Goal: Task Accomplishment & Management: Complete application form

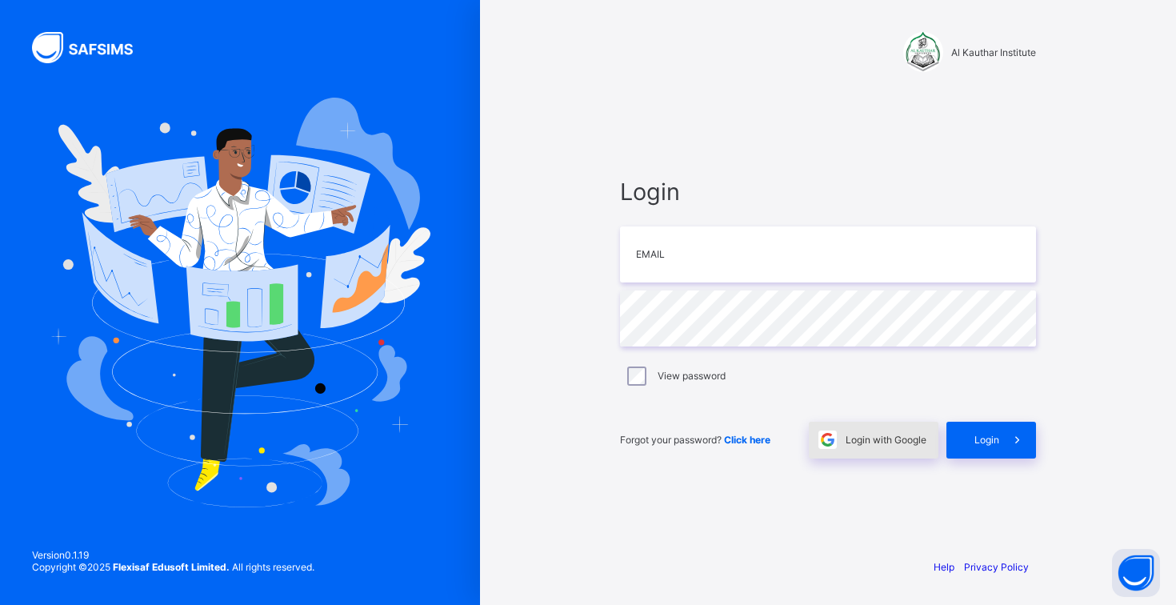
click at [855, 439] on span "Login with Google" at bounding box center [885, 439] width 81 height 12
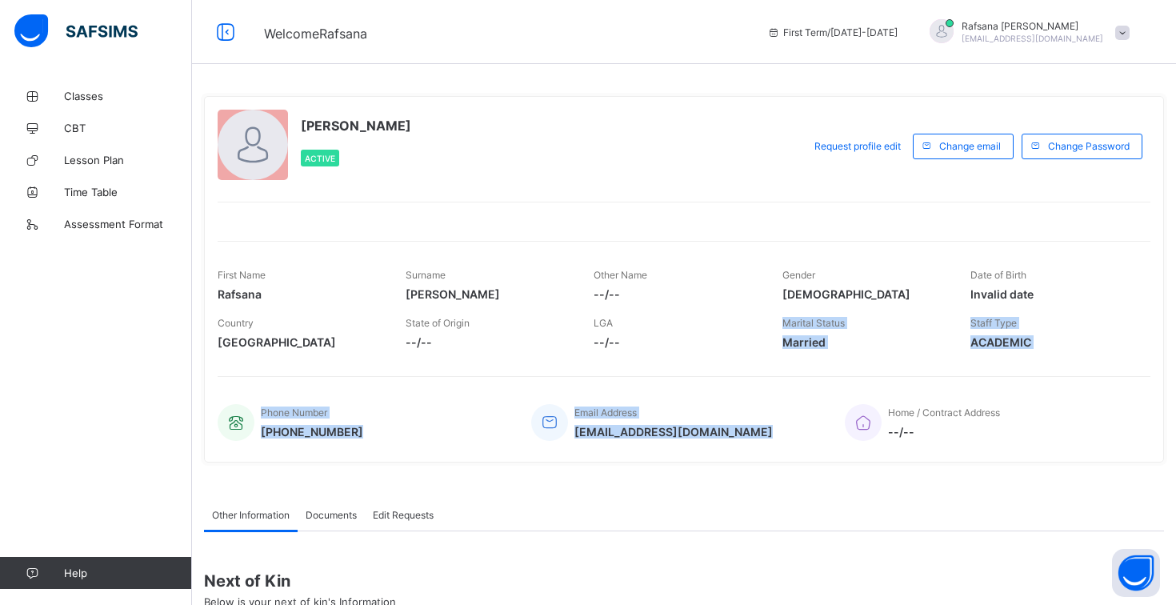
drag, startPoint x: 781, startPoint y: 321, endPoint x: 851, endPoint y: 379, distance: 91.4
click at [851, 379] on div "Rafsana Chowdhury Active Request profile edit Change email Change Password Firs…" at bounding box center [684, 279] width 960 height 366
click at [868, 349] on div "Marital Status Married" at bounding box center [864, 333] width 164 height 48
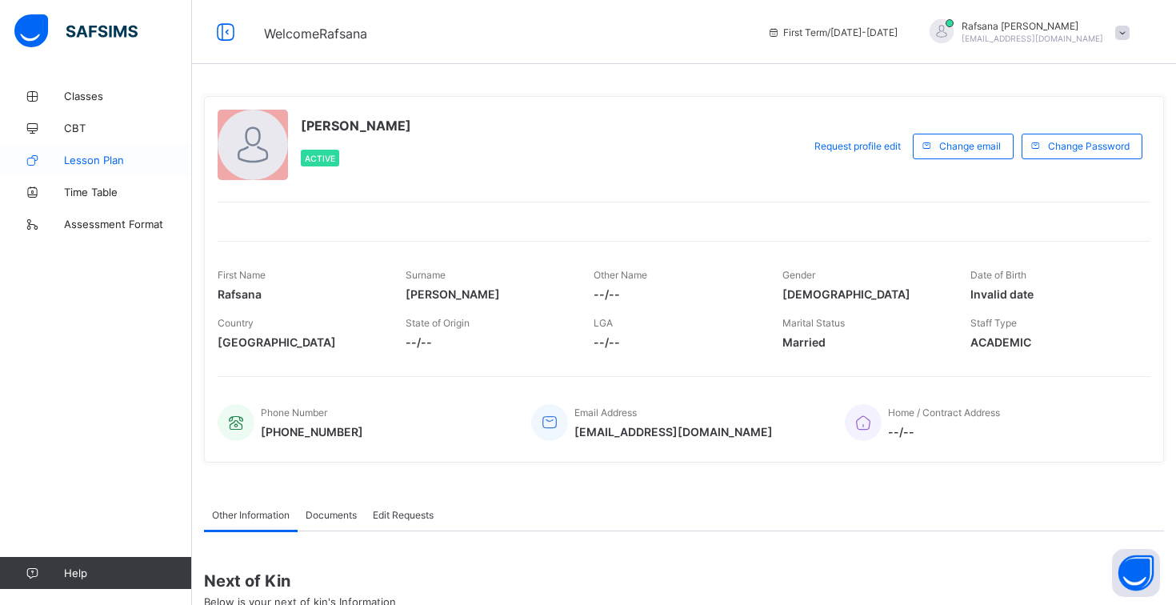
click at [116, 155] on span "Lesson Plan" at bounding box center [128, 160] width 128 height 13
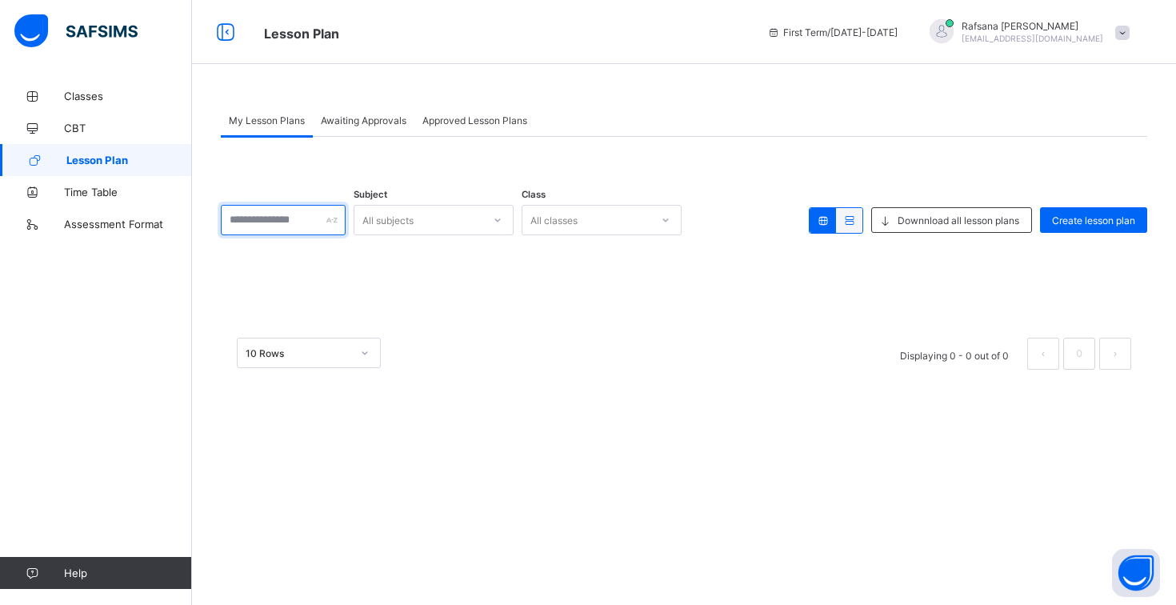
click at [286, 227] on input "text" at bounding box center [283, 220] width 125 height 30
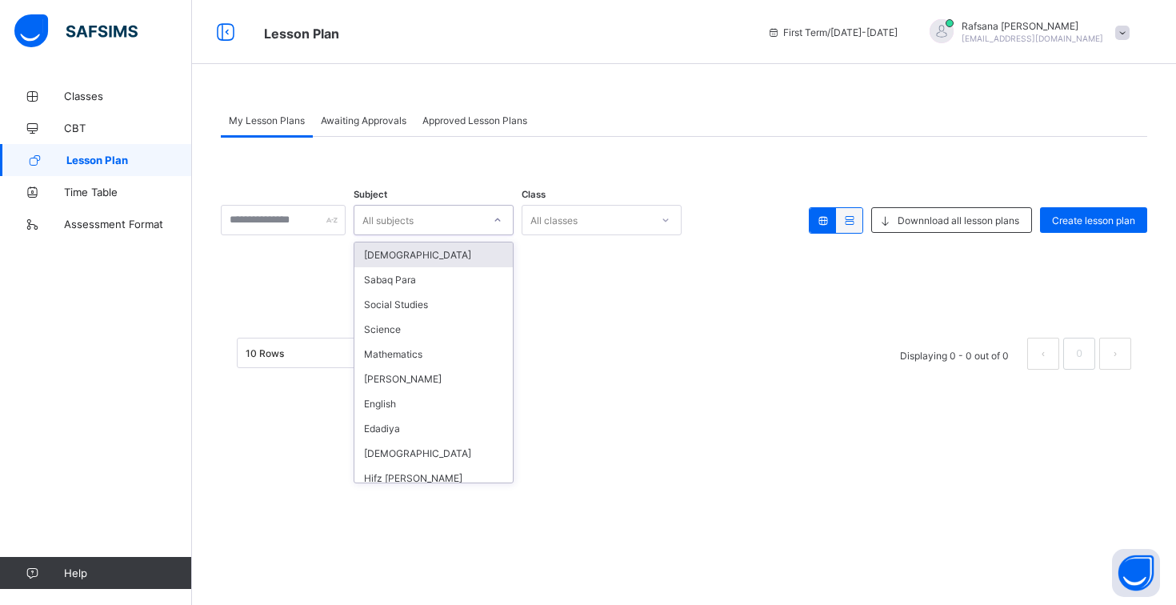
click at [386, 228] on div "All subjects" at bounding box center [387, 220] width 51 height 30
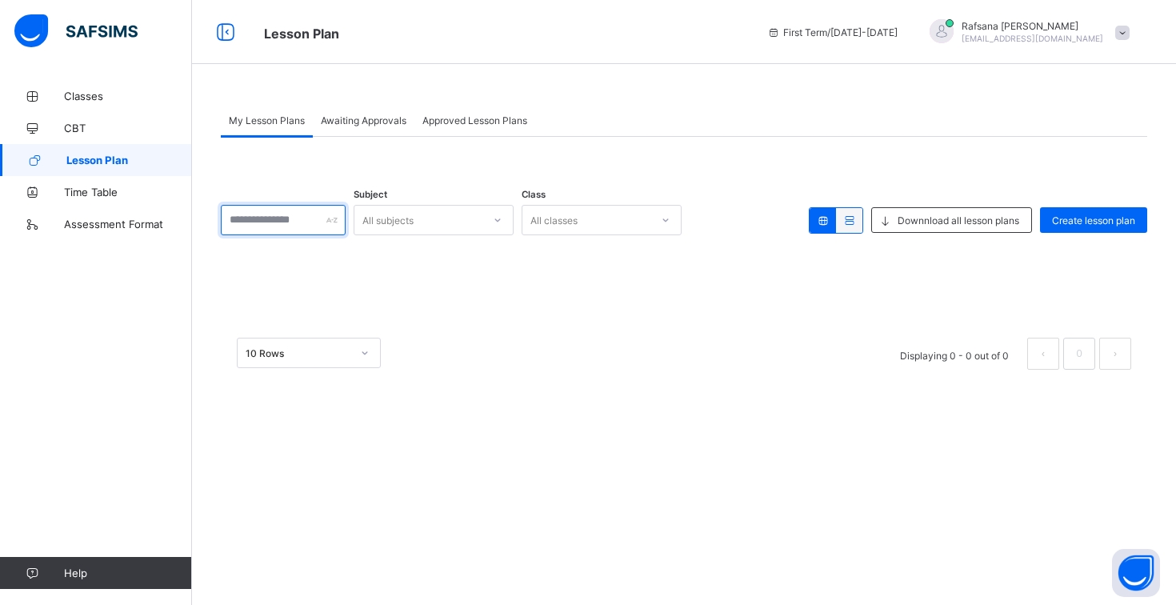
click at [297, 227] on input "text" at bounding box center [283, 220] width 125 height 30
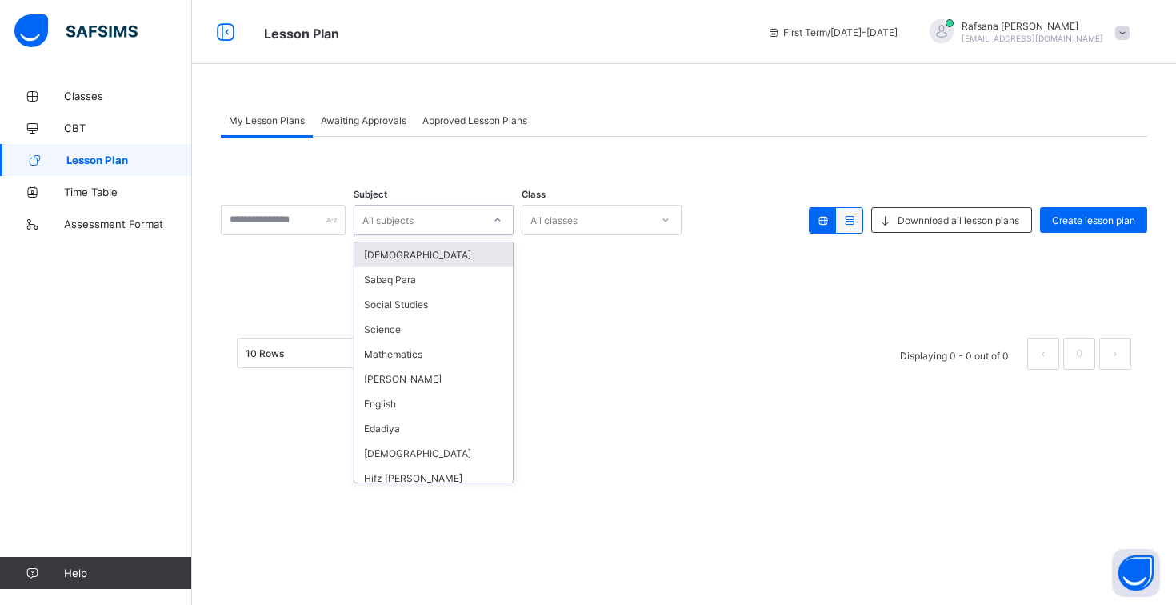
click at [390, 228] on div "All subjects" at bounding box center [387, 220] width 51 height 30
click at [412, 325] on div "Science" at bounding box center [433, 329] width 158 height 25
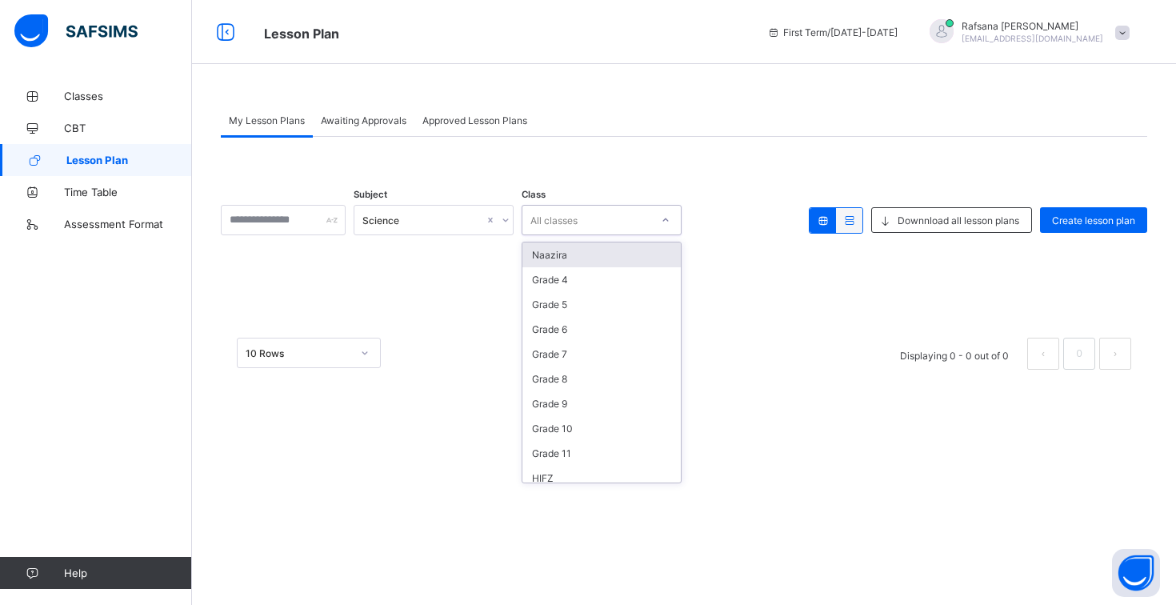
click at [574, 234] on div "All classes" at bounding box center [601, 220] width 160 height 30
click at [622, 404] on div "Grade 9" at bounding box center [601, 403] width 158 height 25
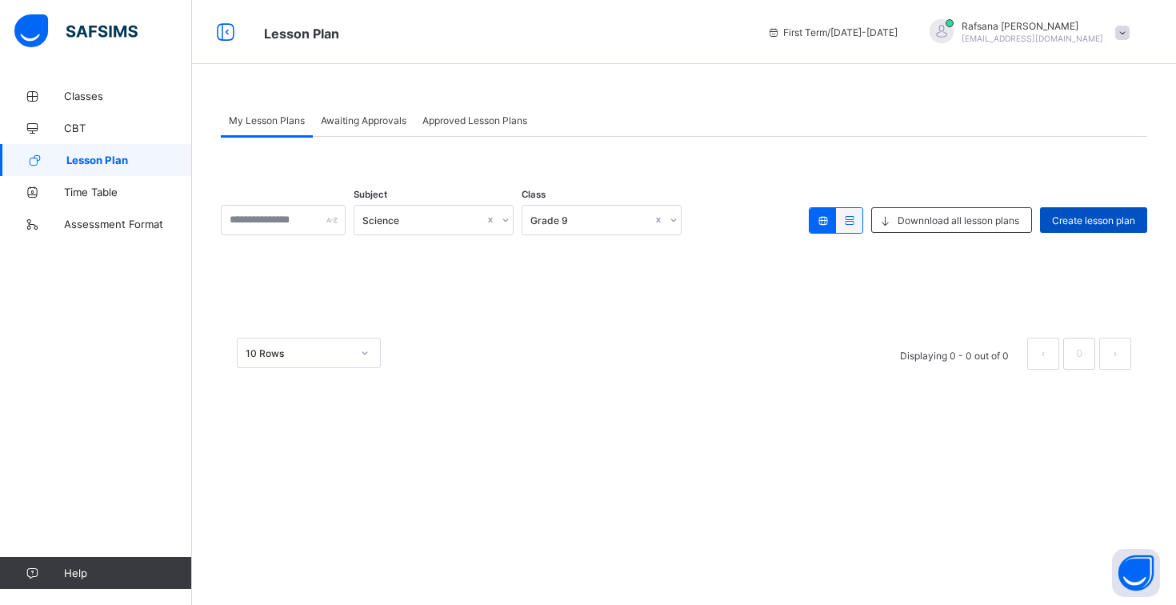
click at [1066, 227] on div "Create lesson plan" at bounding box center [1093, 220] width 107 height 26
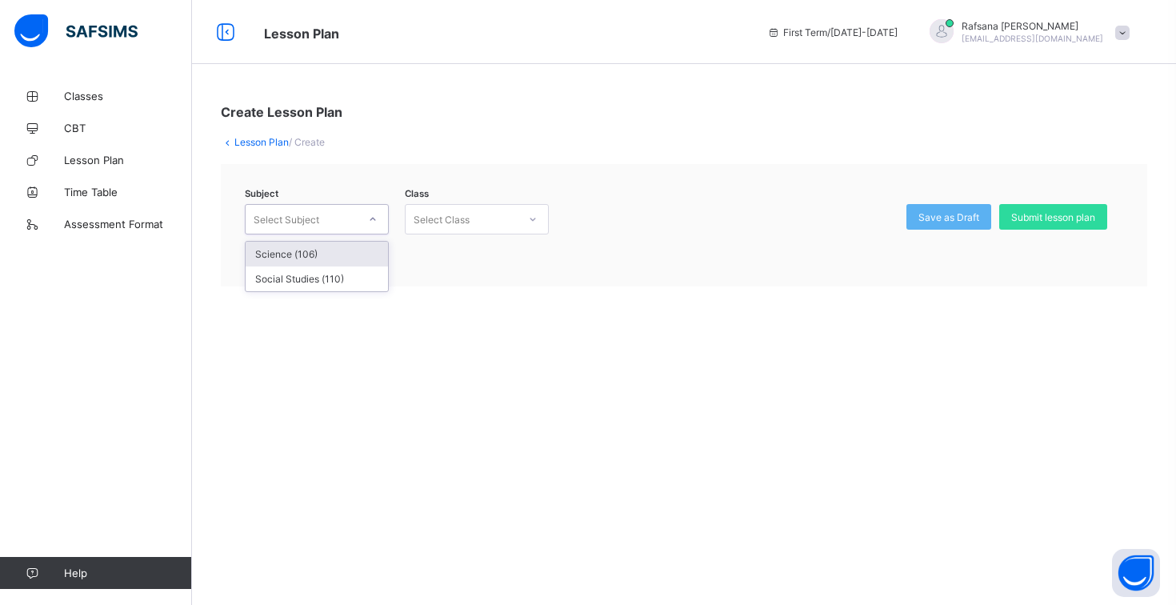
click at [352, 218] on div "Select Subject" at bounding box center [302, 219] width 112 height 22
click at [366, 250] on div "Science (106)" at bounding box center [317, 254] width 142 height 25
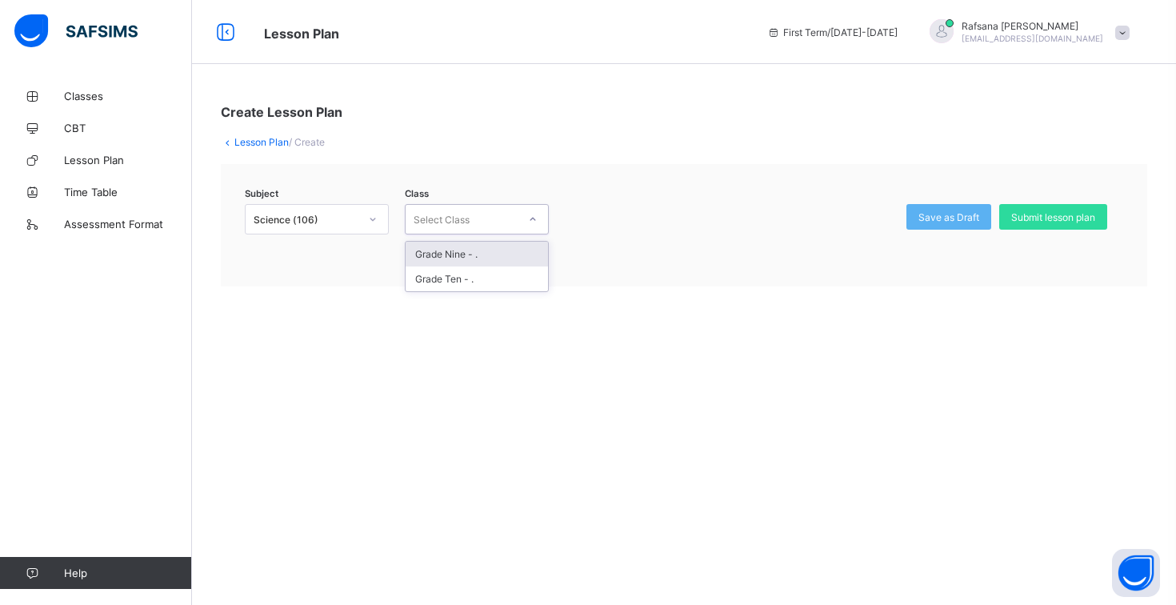
click at [437, 226] on div "Select Class" at bounding box center [441, 219] width 56 height 30
click at [469, 258] on div "Grade Nine - ." at bounding box center [476, 254] width 142 height 25
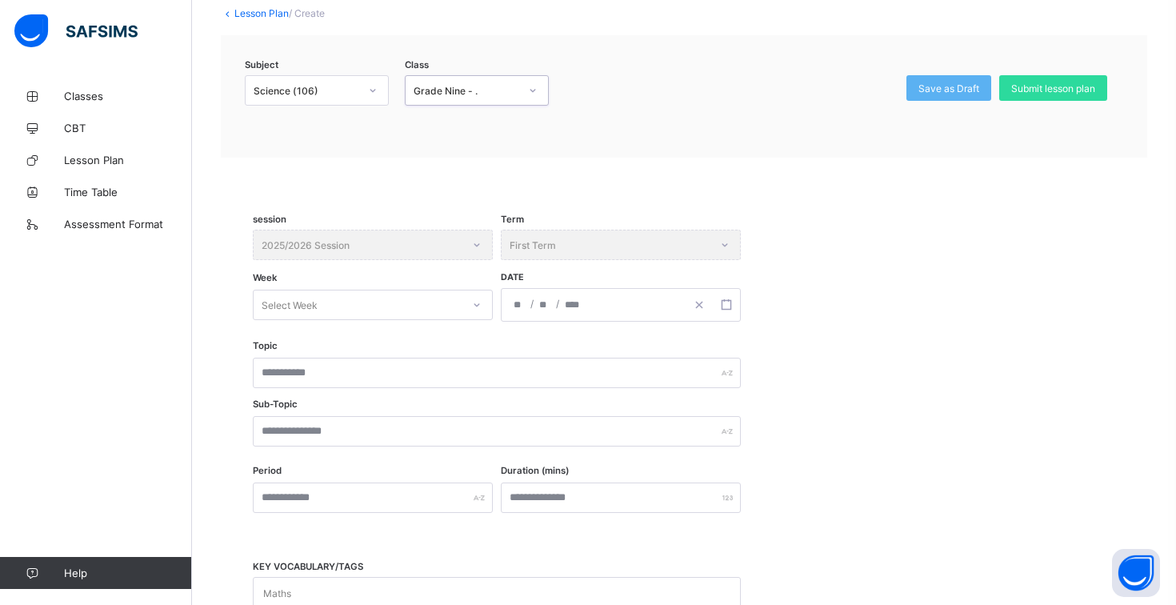
scroll to position [134, 0]
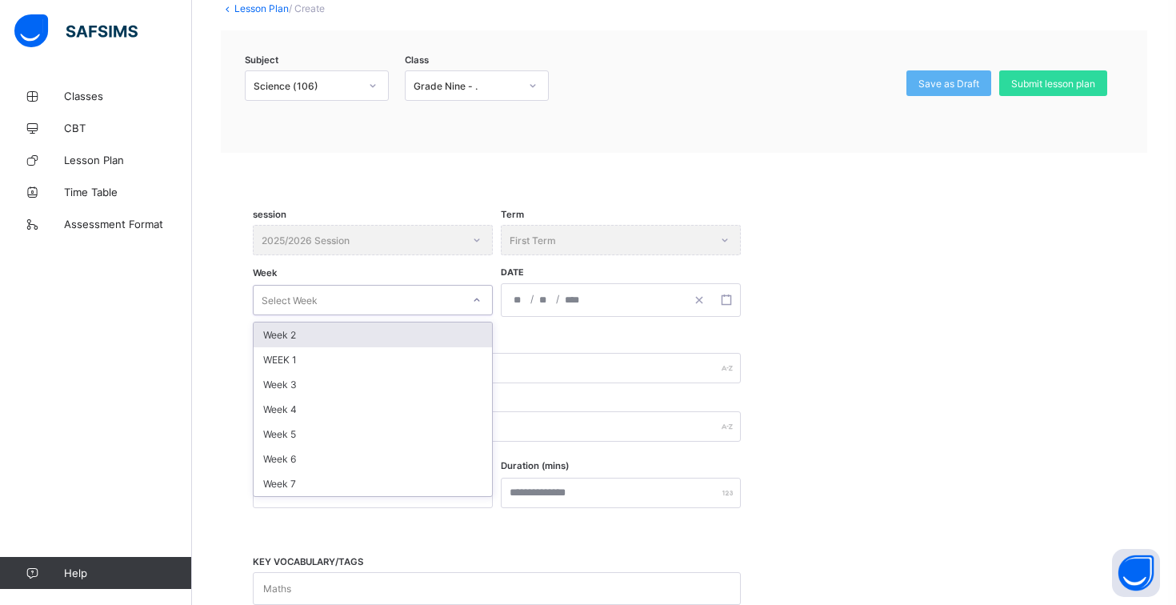
click at [432, 297] on div "Select Week" at bounding box center [358, 300] width 208 height 22
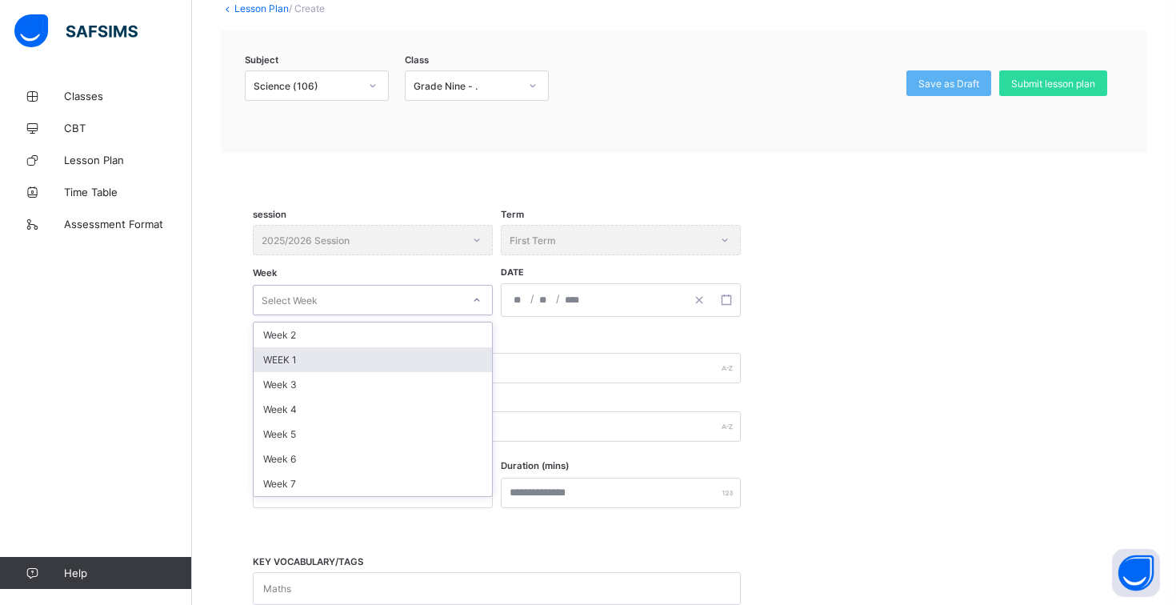
click at [428, 358] on div "WEEK 1" at bounding box center [373, 359] width 238 height 25
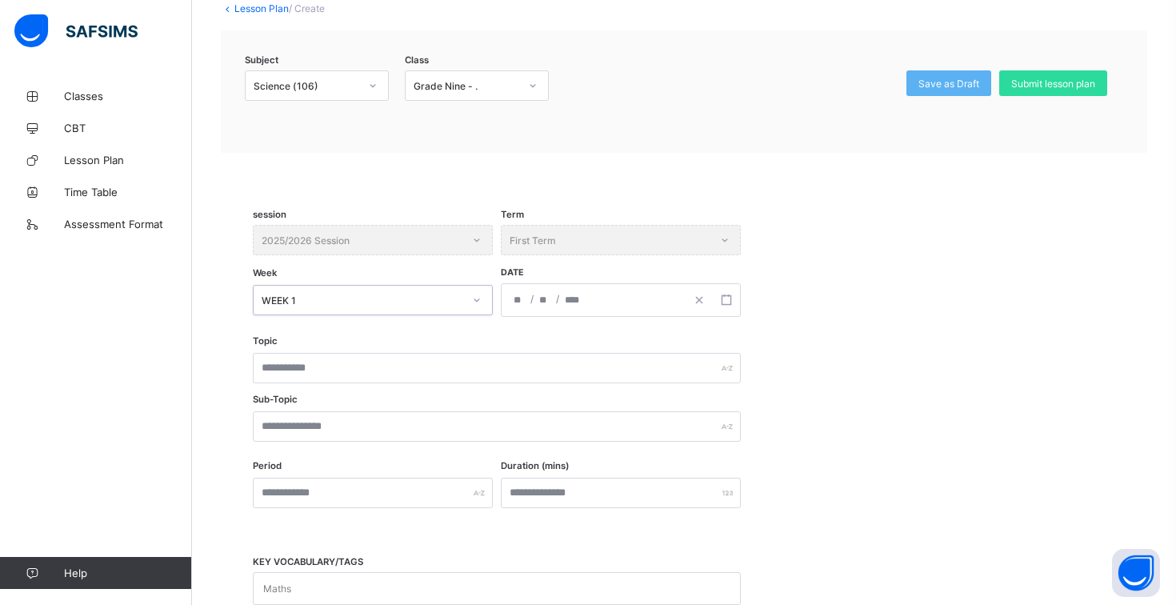
click at [524, 294] on input "number" at bounding box center [519, 300] width 13 height 32
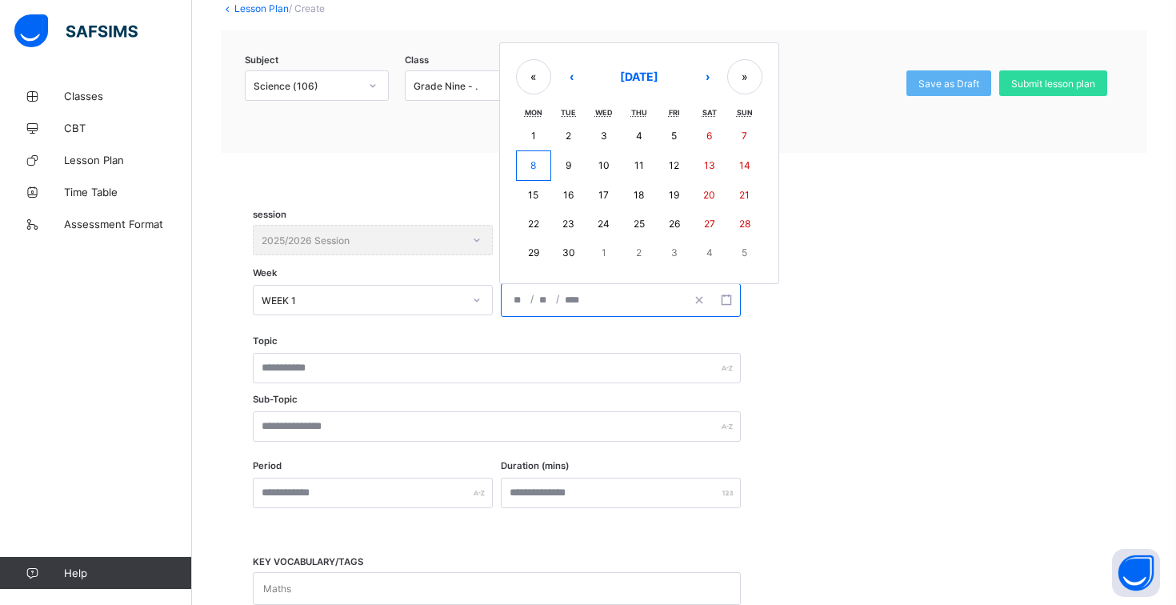
click at [535, 165] on abbr "8" at bounding box center [533, 165] width 6 height 12
type input "**********"
type input "*"
type input "****"
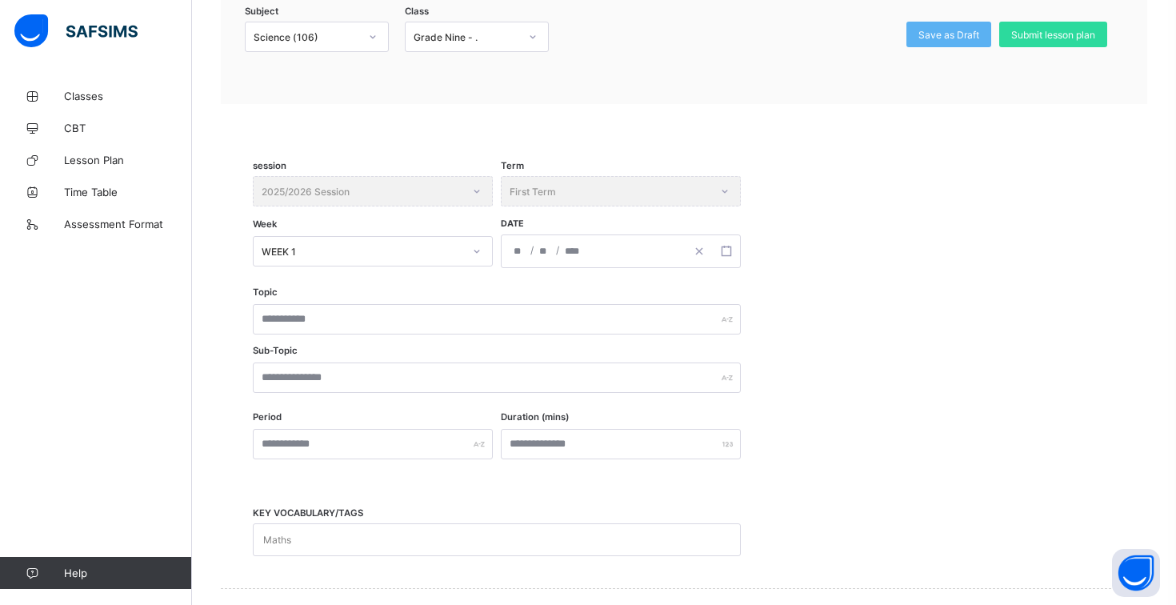
scroll to position [220, 0]
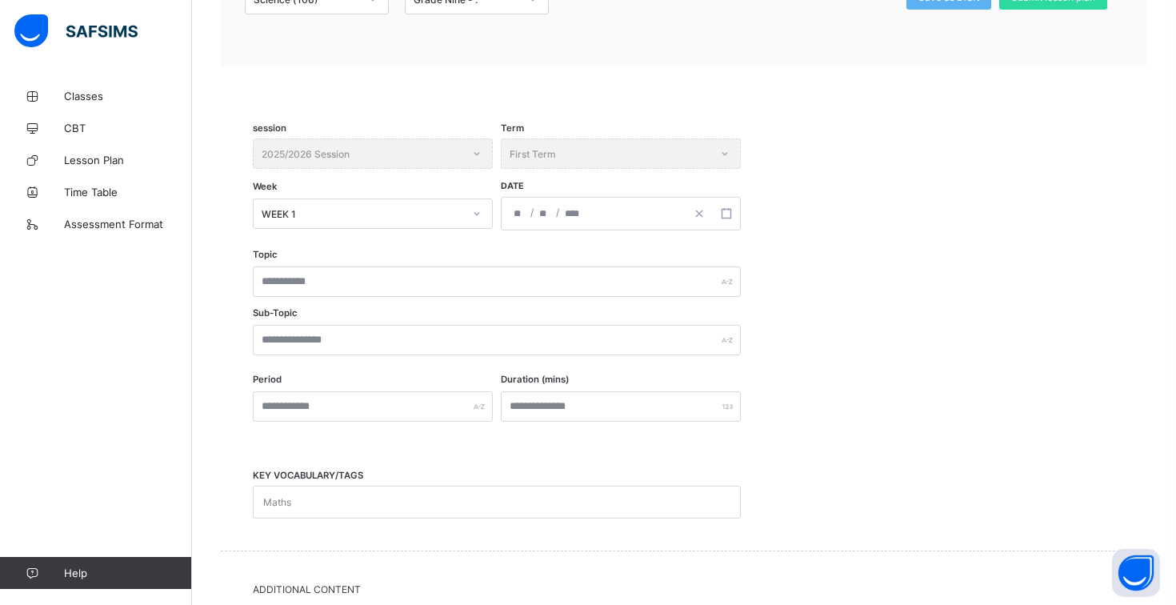
click at [454, 265] on div "Topic Sub-Topic" at bounding box center [684, 312] width 862 height 125
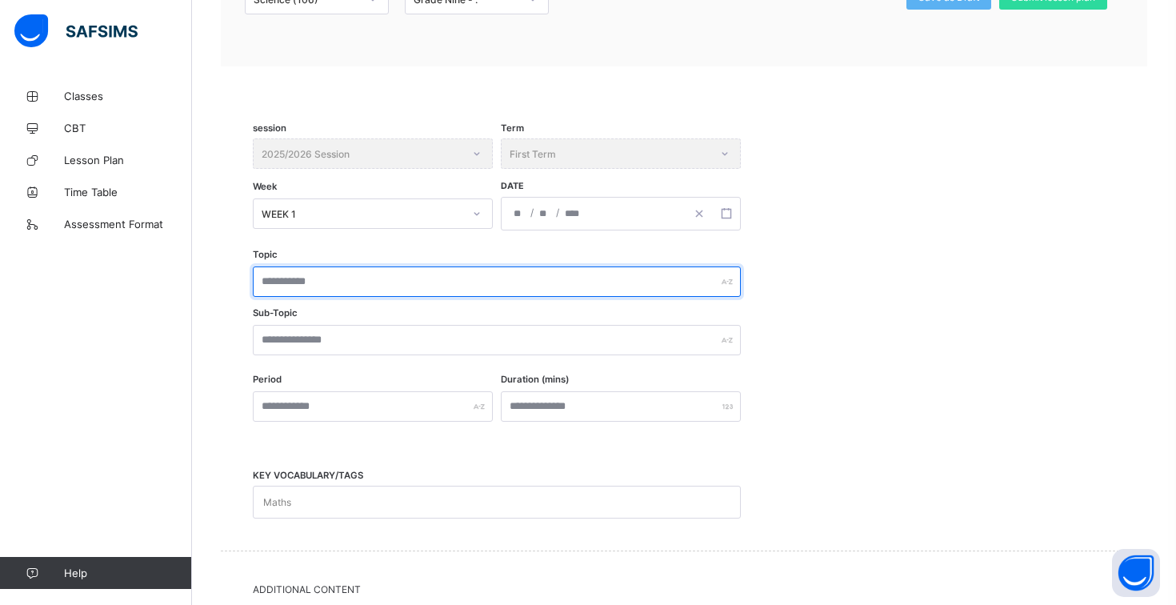
click at [454, 278] on input "text" at bounding box center [497, 281] width 488 height 30
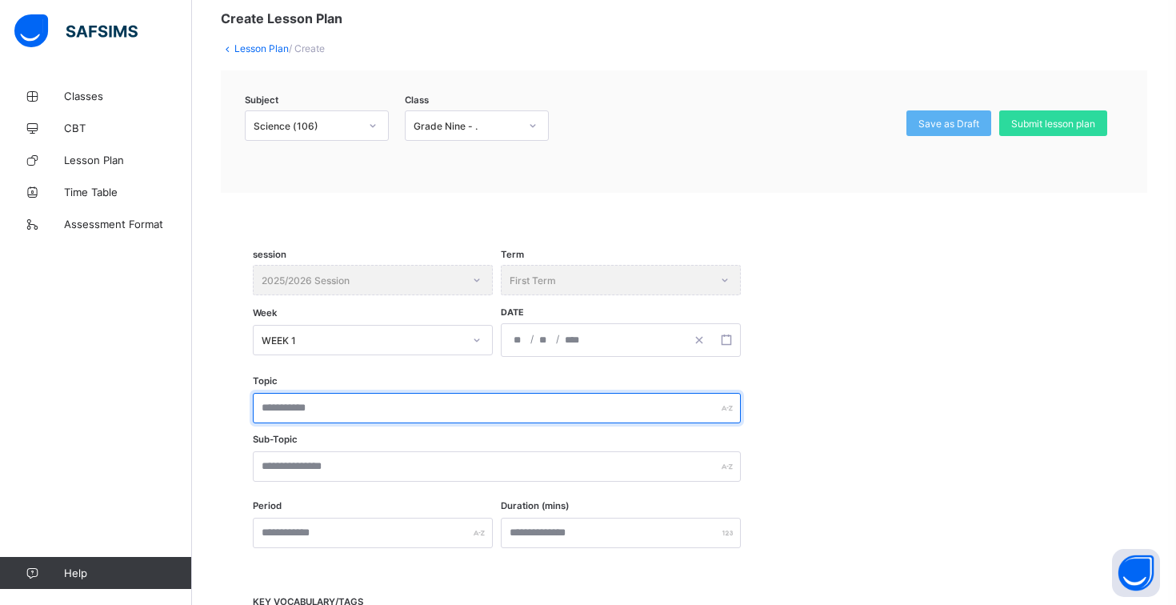
scroll to position [91, 0]
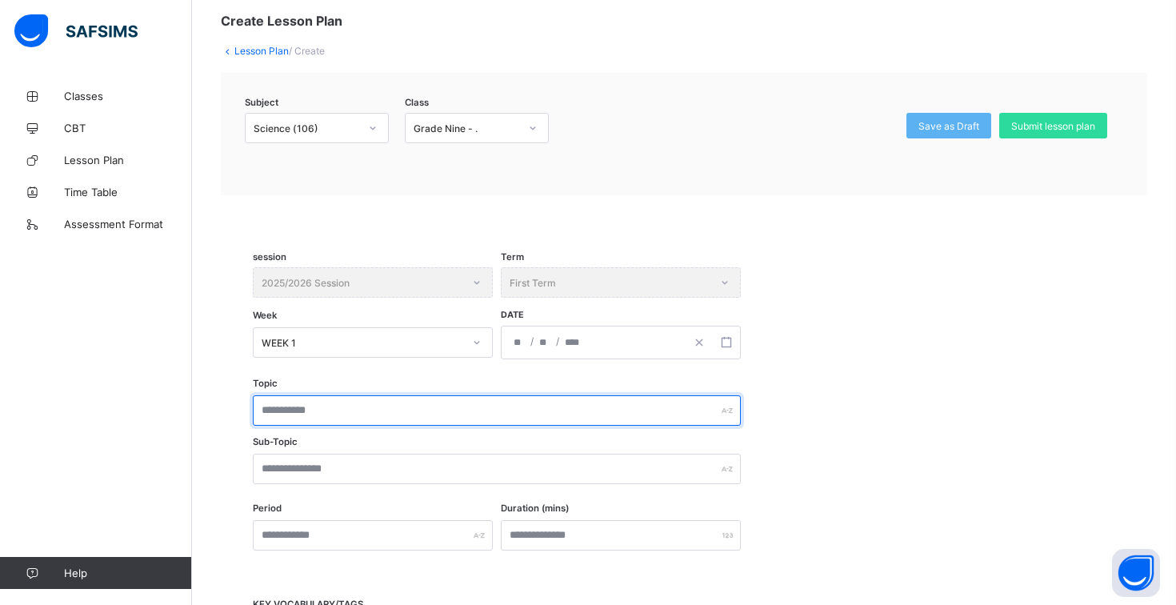
click at [681, 401] on input "text" at bounding box center [497, 410] width 488 height 30
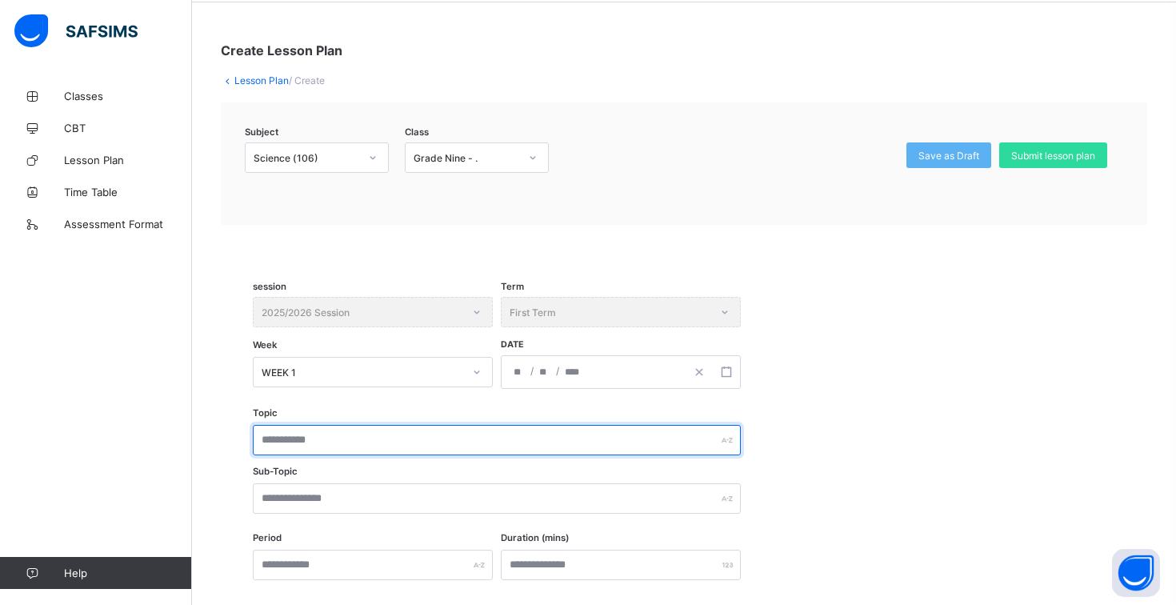
scroll to position [67, 0]
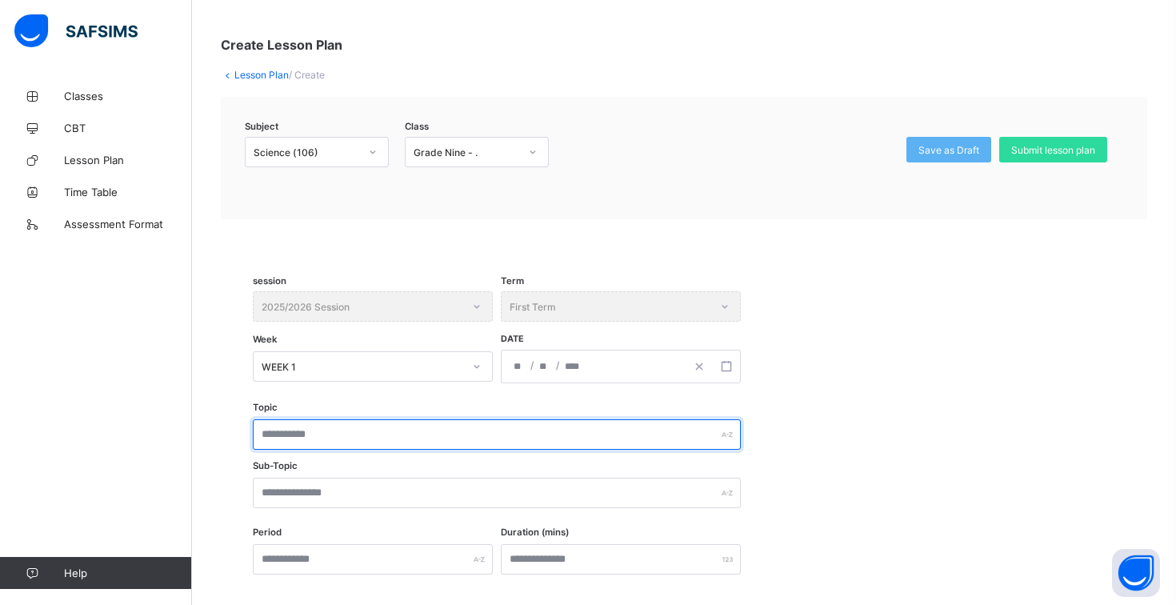
click at [559, 430] on input "text" at bounding box center [497, 434] width 488 height 30
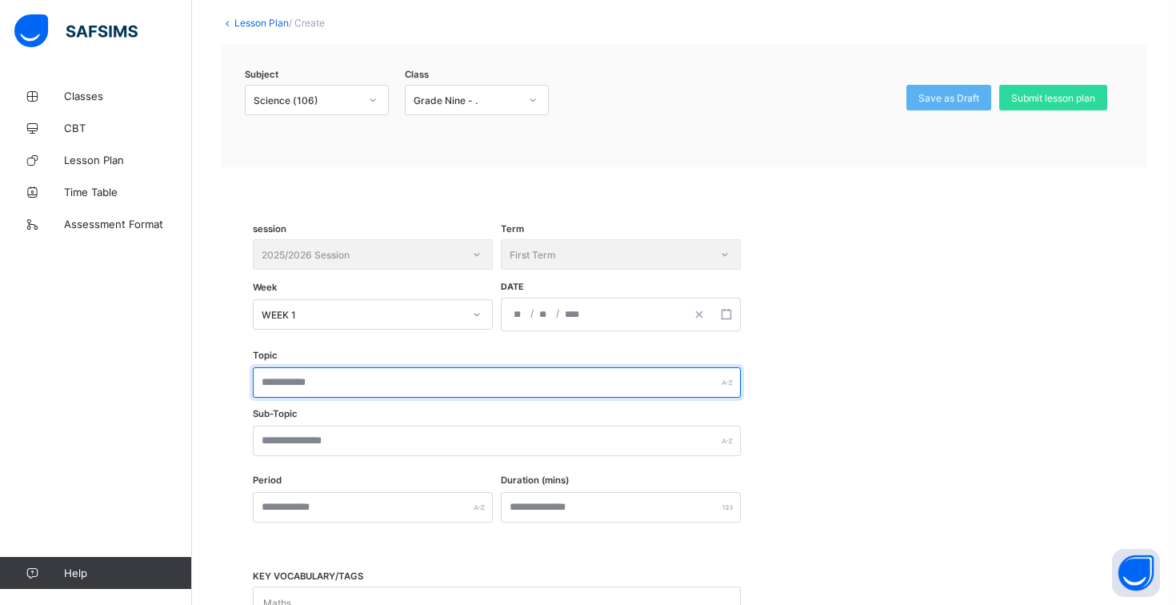
scroll to position [121, 0]
type input "*******"
